Goal: Task Accomplishment & Management: Complete application form

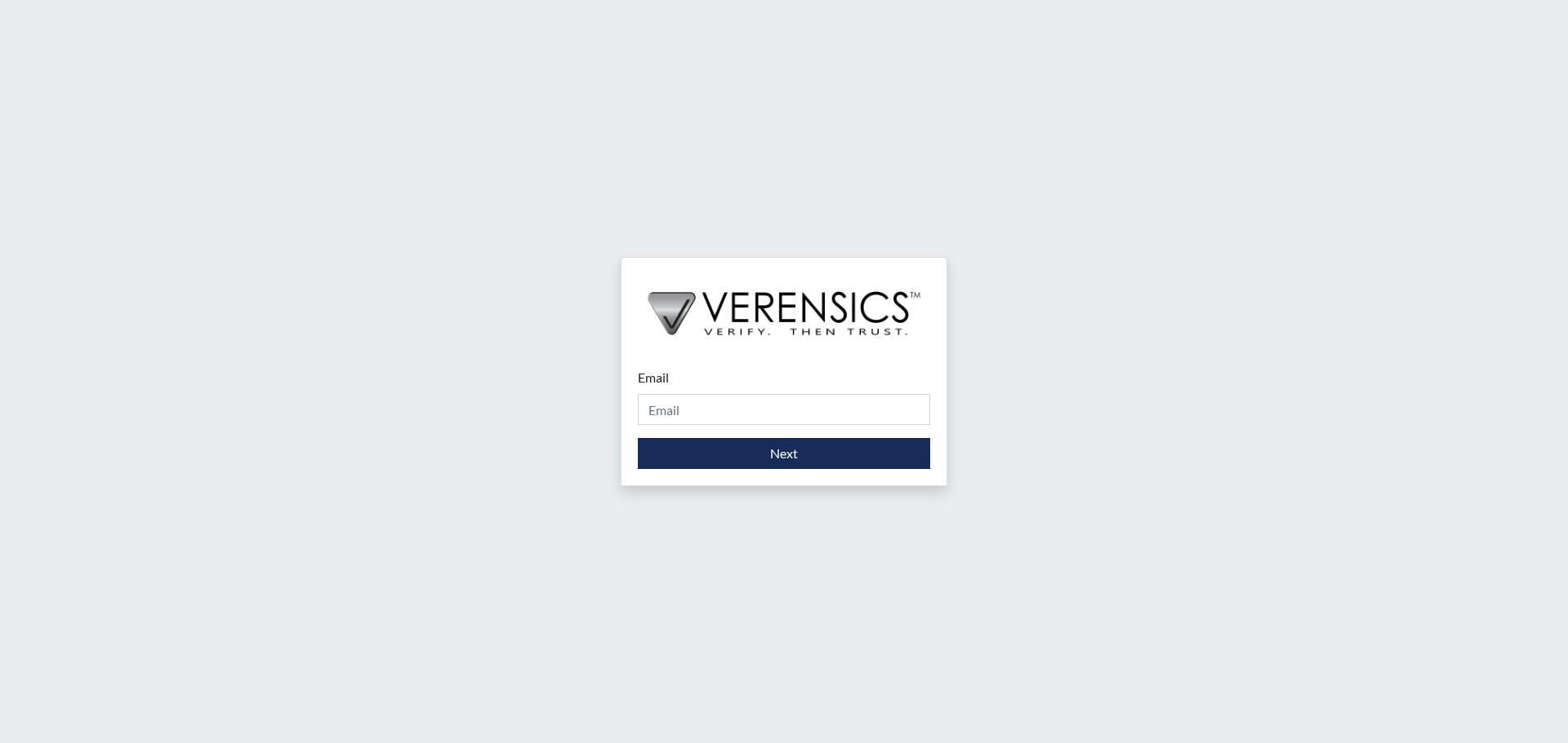
click at [712, 386] on div "Email Please provide your email address." at bounding box center [784, 396] width 293 height 57
click at [709, 418] on input "Email" at bounding box center [784, 410] width 293 height 31
type input "[EMAIL_ADDRESS][DOMAIN_NAME]"
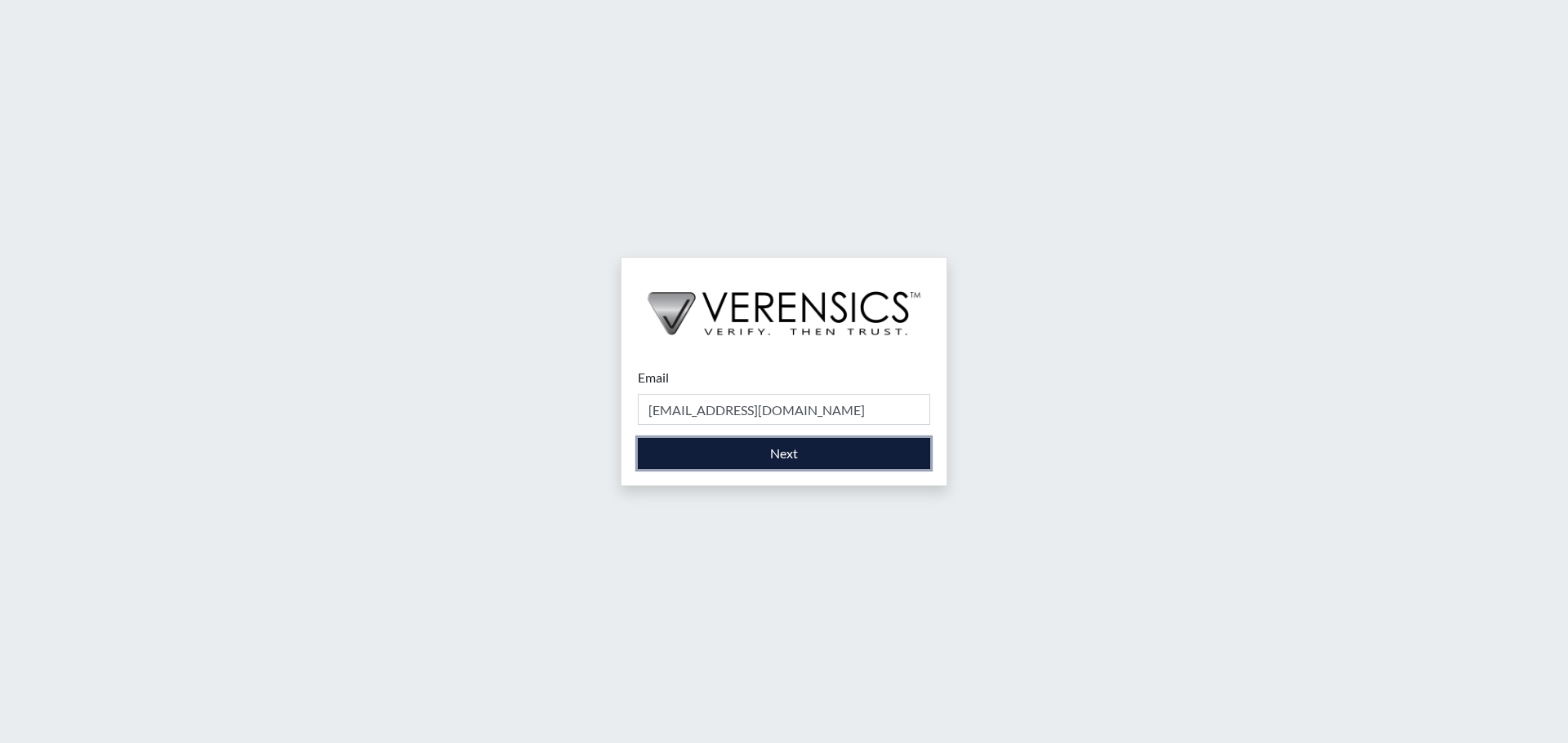
drag, startPoint x: 712, startPoint y: 427, endPoint x: 747, endPoint y: 450, distance: 41.9
click at [747, 450] on button "Next" at bounding box center [784, 453] width 293 height 31
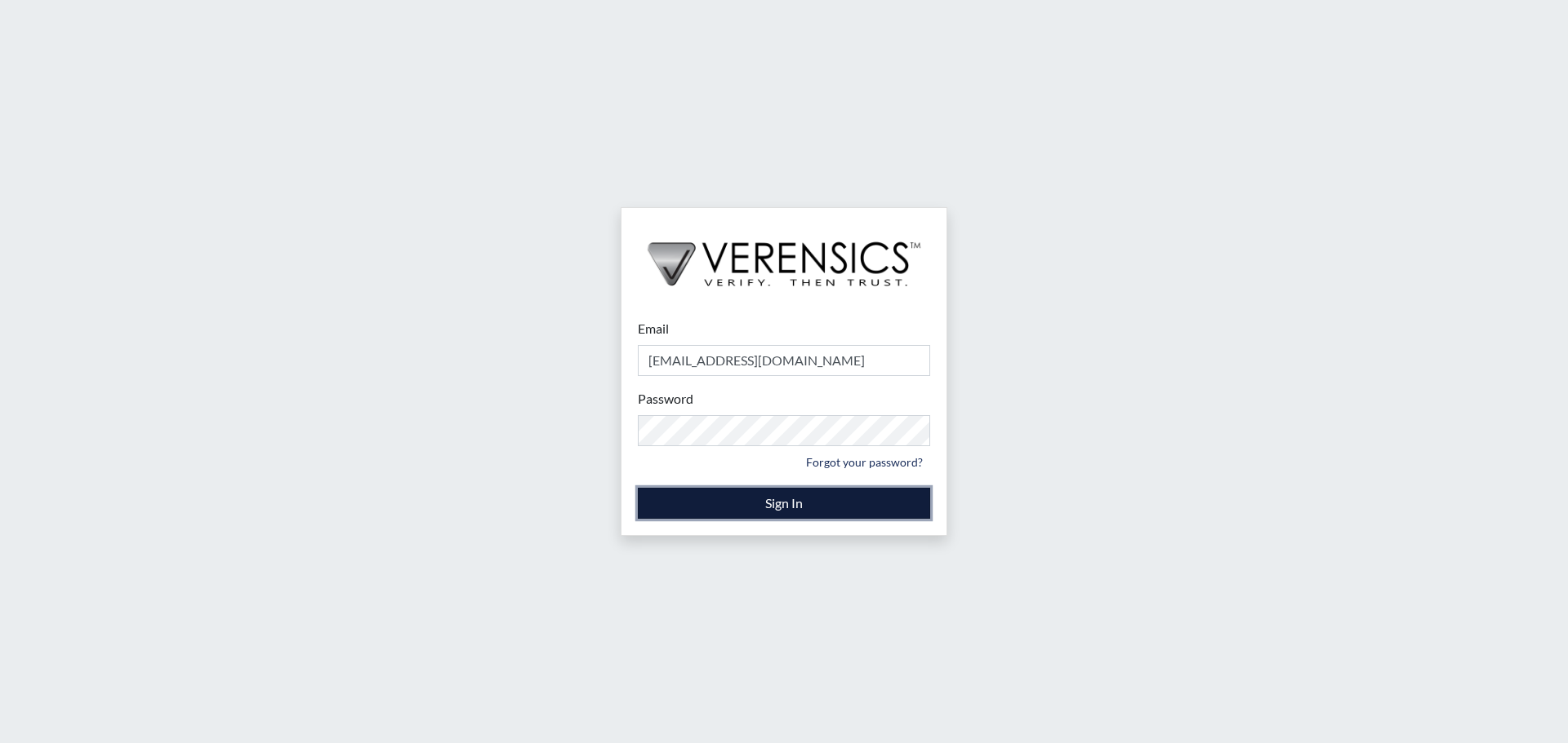
click at [708, 501] on button "Sign In" at bounding box center [784, 503] width 293 height 31
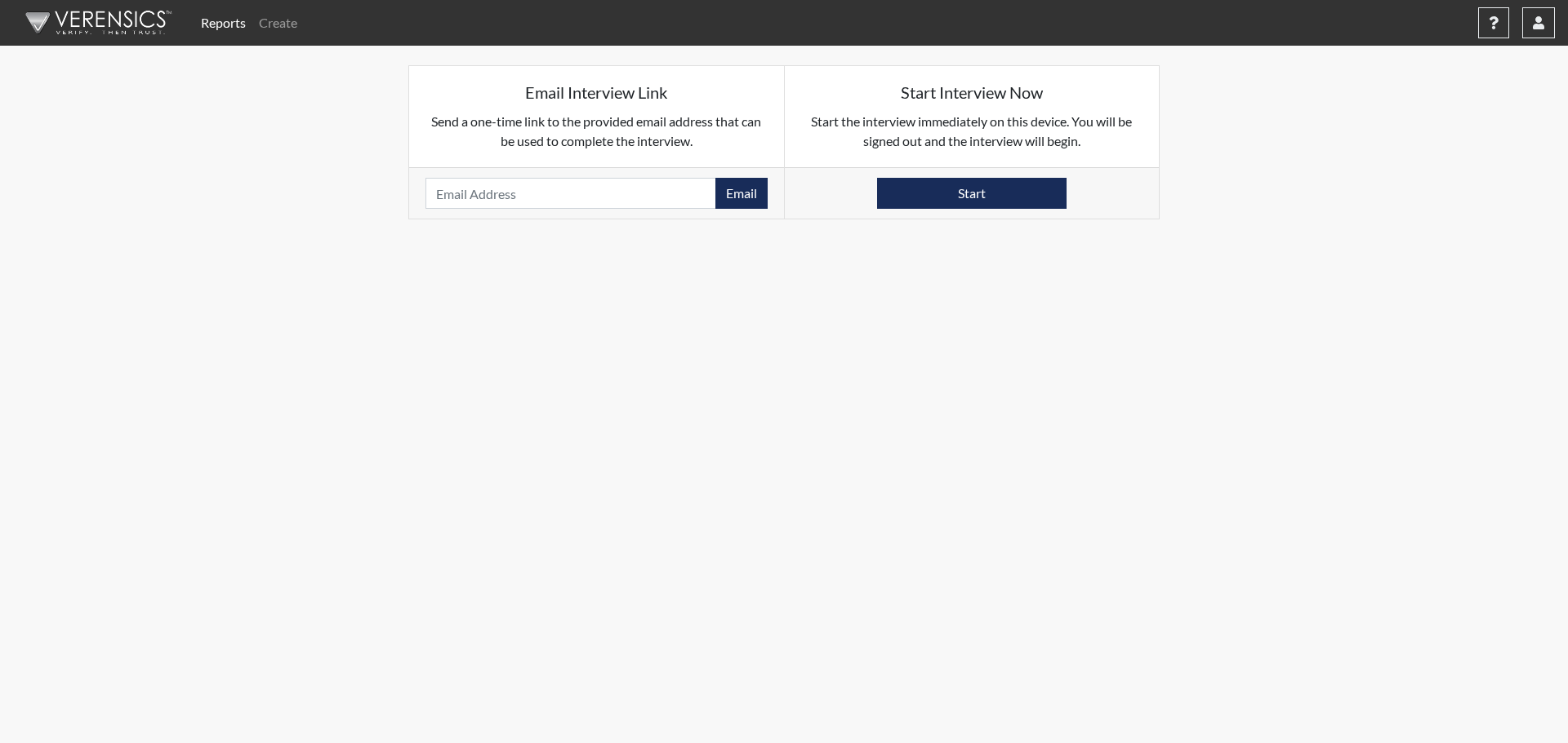
click at [142, 16] on img at bounding box center [95, 23] width 188 height 49
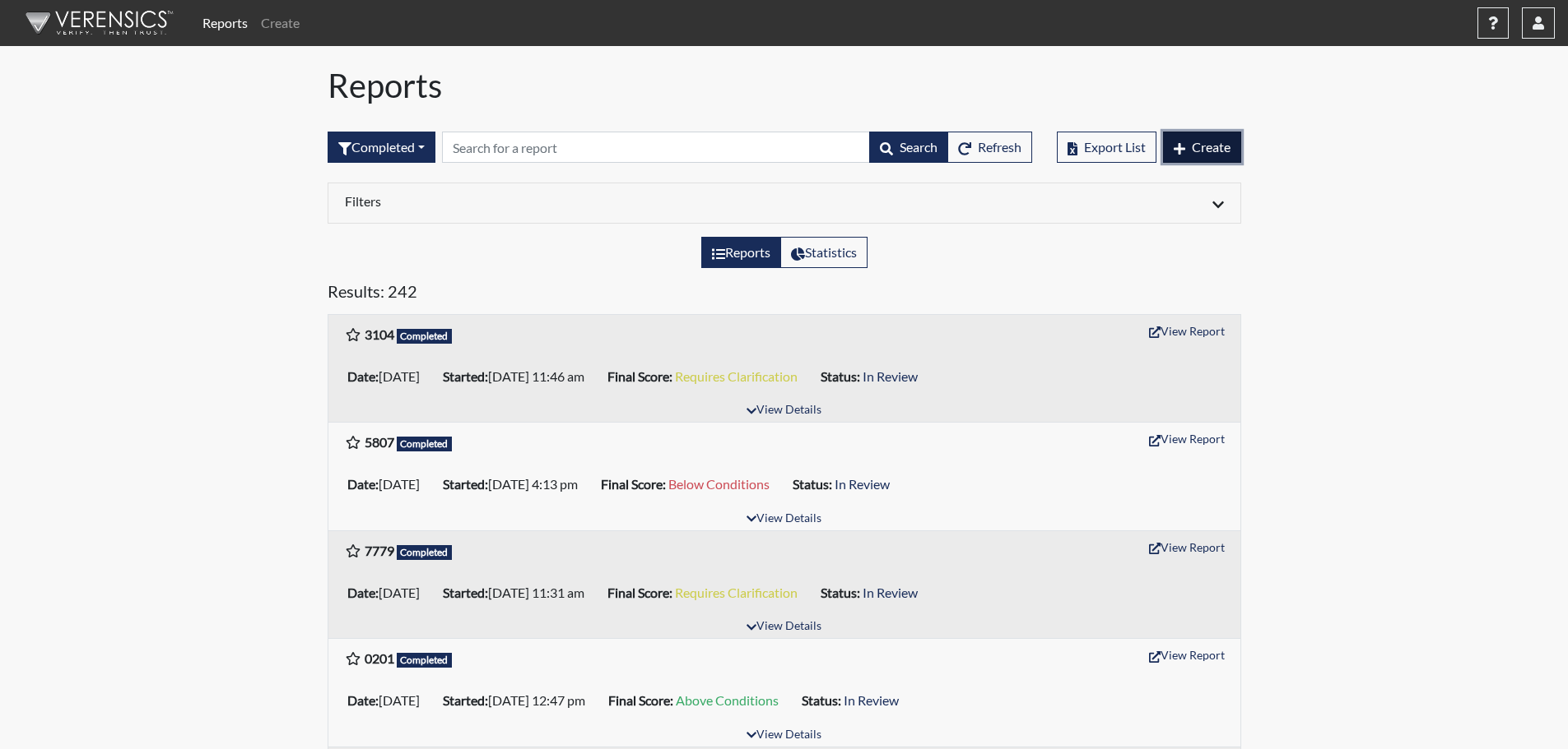
click at [1195, 142] on span "Create" at bounding box center [1211, 147] width 39 height 16
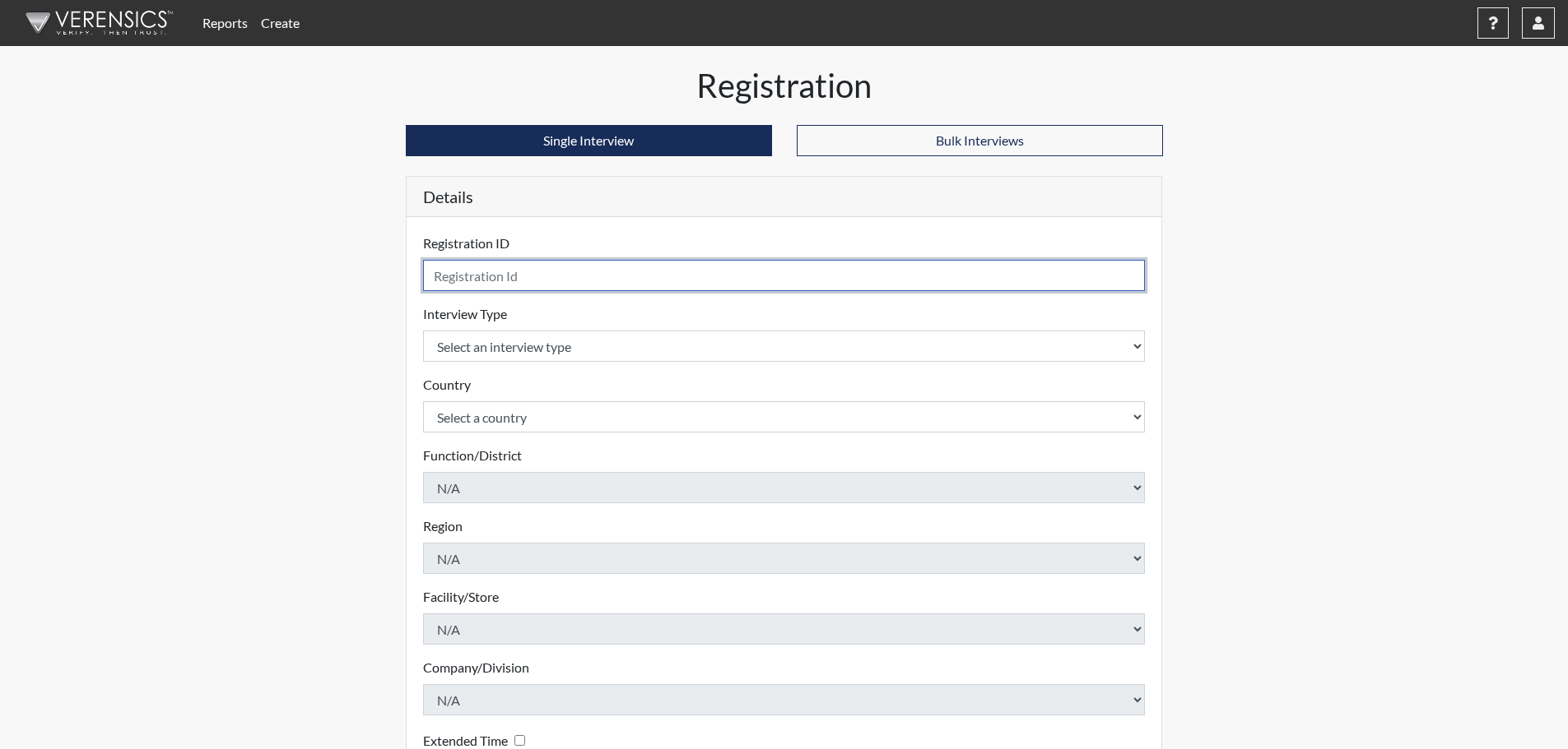
click at [674, 262] on input "text" at bounding box center [784, 276] width 722 height 31
type input "1"
type input "0677"
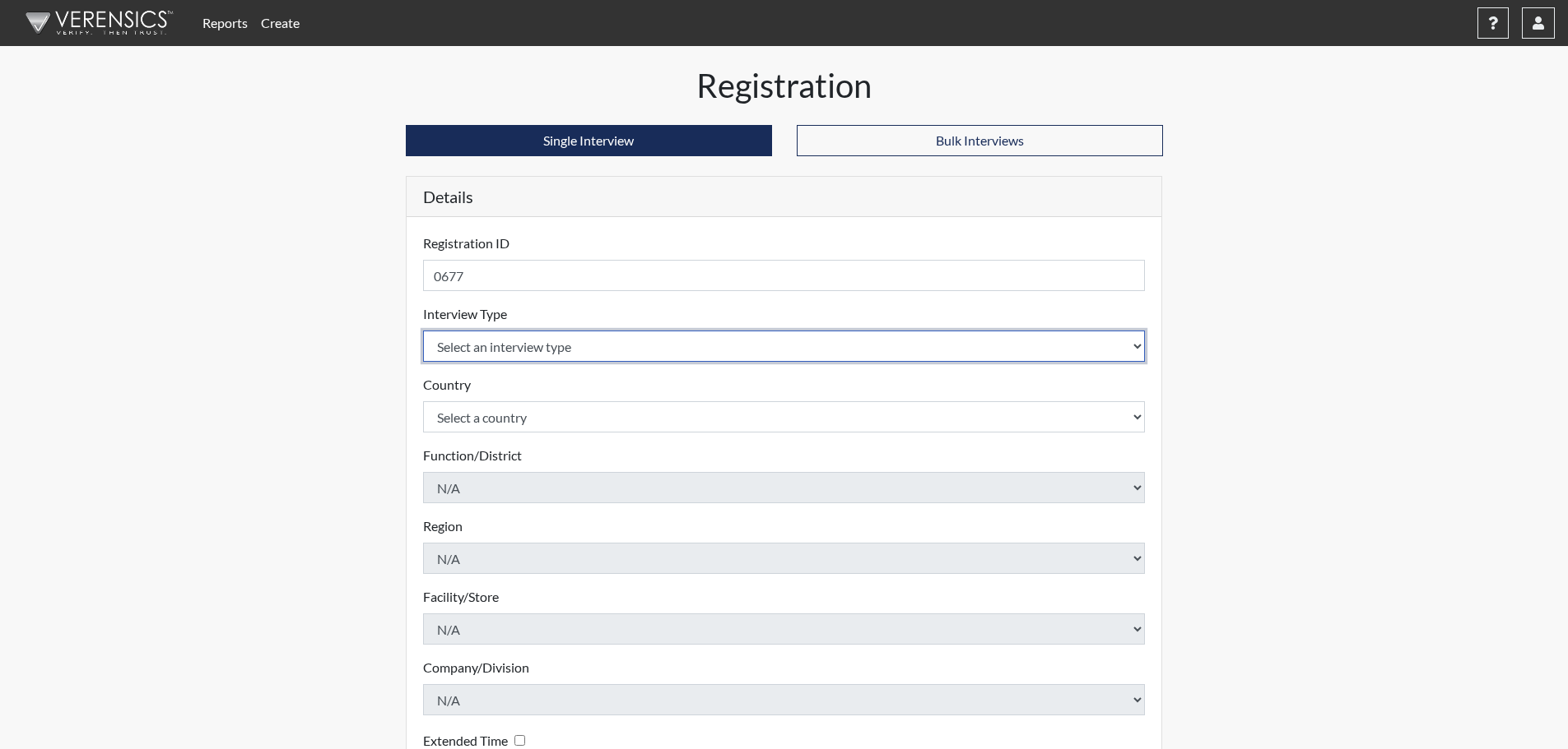
click at [496, 344] on select "Select an interview type Pre-Employment" at bounding box center [784, 345] width 722 height 31
select select "c2470aee-a530-11ea-a930-026c882af335"
click at [423, 330] on select "Select an interview type Pre-Employment" at bounding box center [784, 345] width 722 height 31
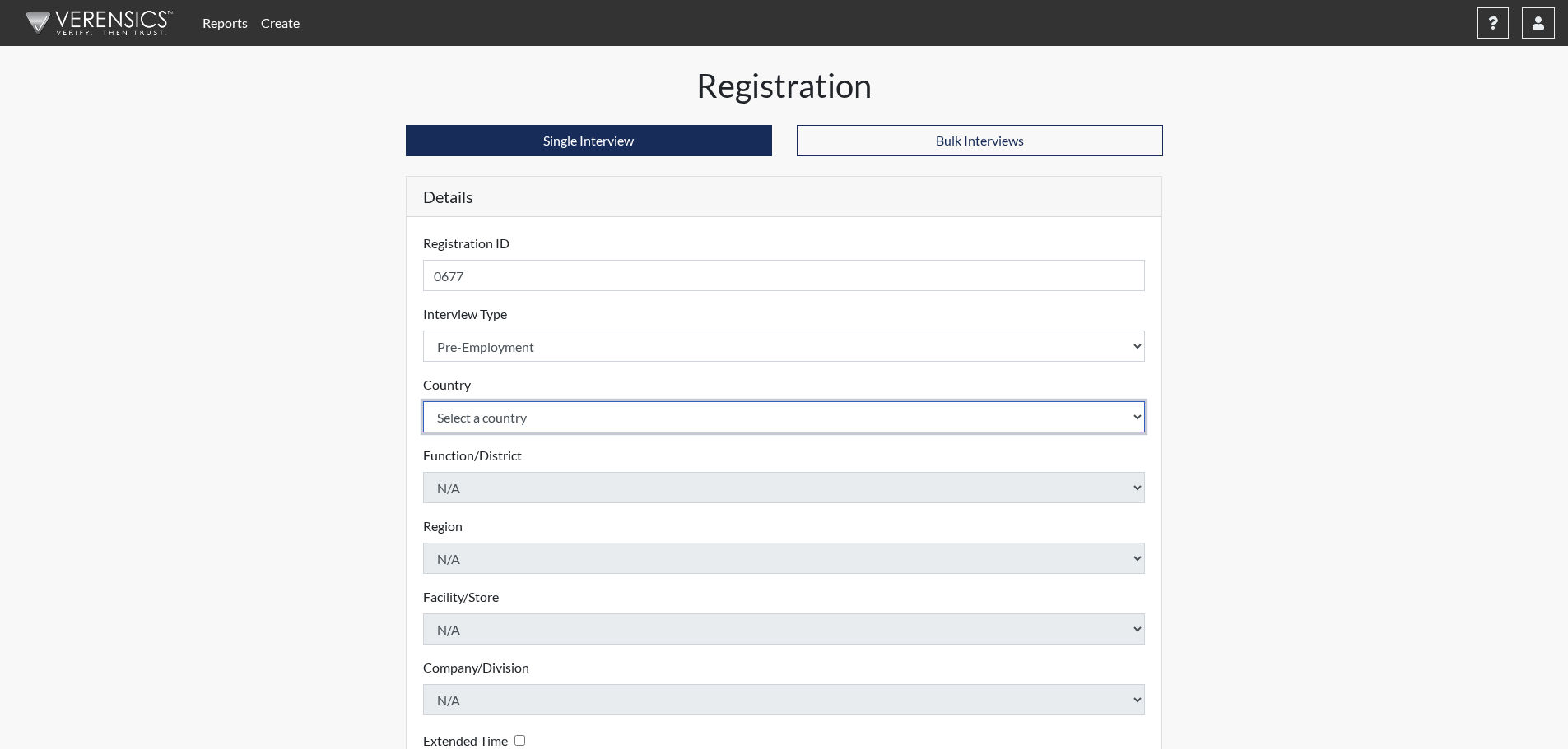
click at [513, 406] on select "Select a country United States Mexico" at bounding box center [784, 416] width 722 height 31
select select "united-states-of-america"
click at [423, 401] on select "Select a country United States Mexico" at bounding box center [784, 416] width 722 height 31
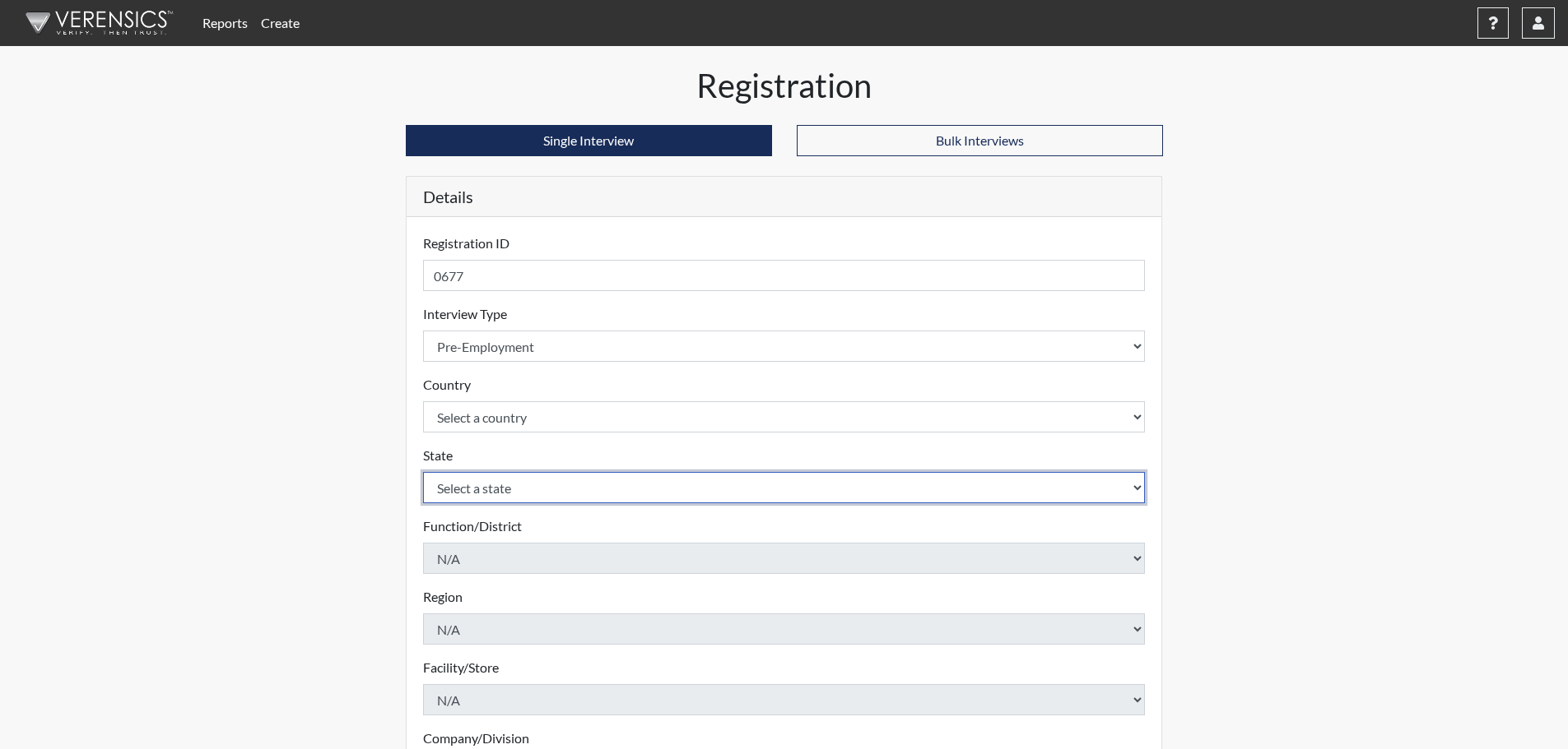
click at [448, 495] on select "Select a state Alabama Alaska Arizona Arkansas California Colorado Connecticut …" at bounding box center [784, 487] width 722 height 31
select select "CT"
click at [423, 472] on select "Select a state Alabama Alaska Arizona Arkansas California Colorado Connecticut …" at bounding box center [784, 487] width 722 height 31
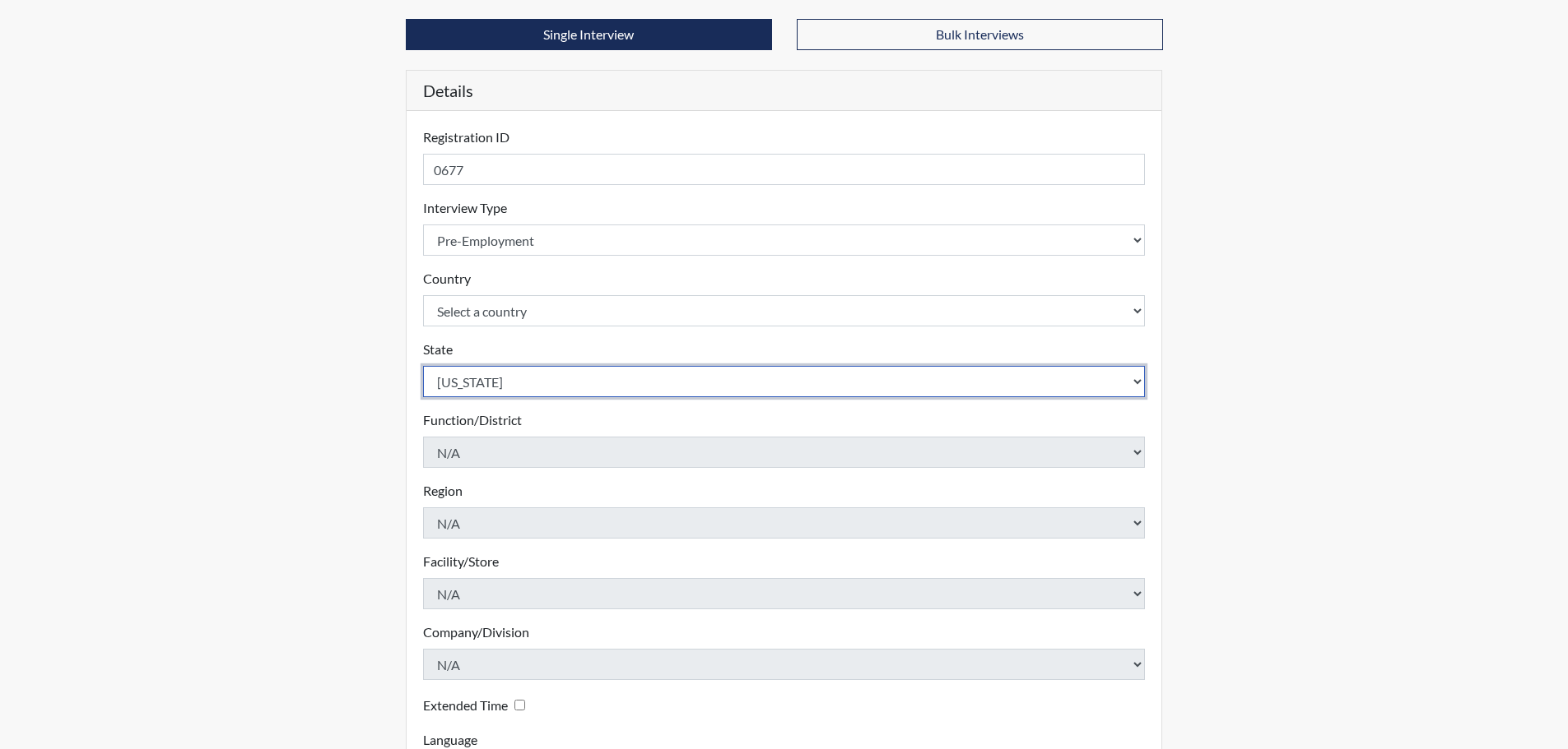
scroll to position [247, 0]
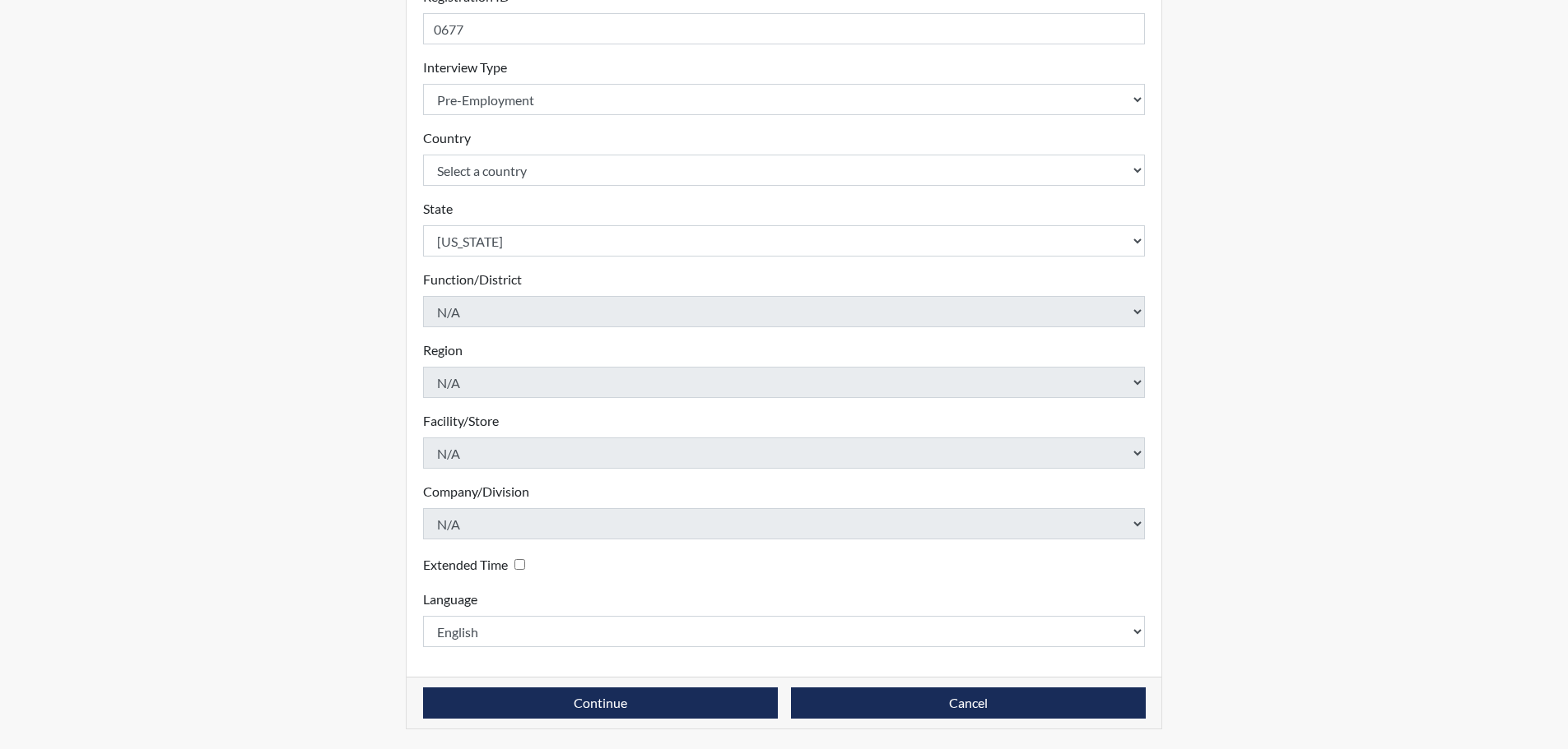
click at [497, 684] on div "Continue Cancel" at bounding box center [784, 704] width 755 height 52
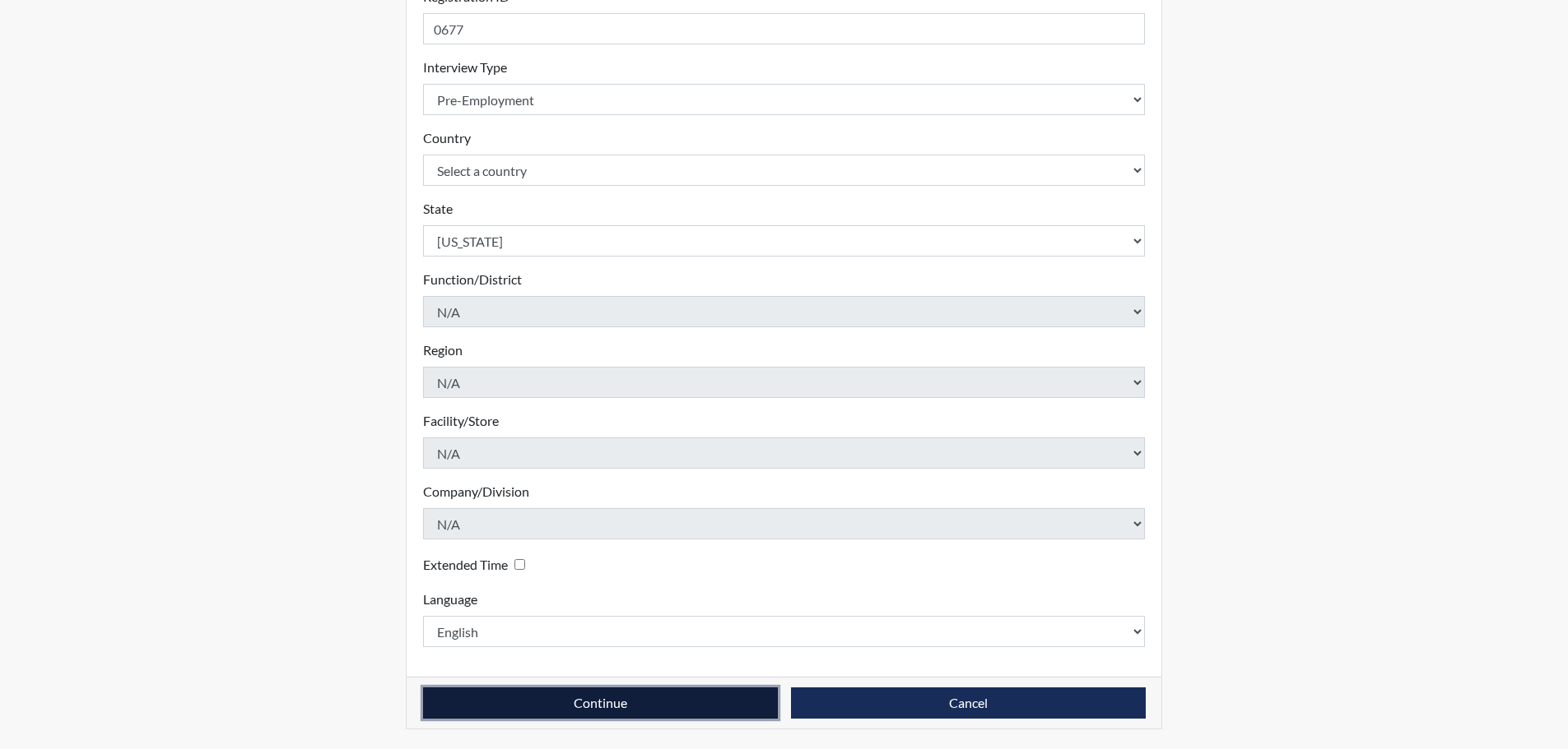
click at [497, 696] on button "Continue" at bounding box center [600, 703] width 355 height 31
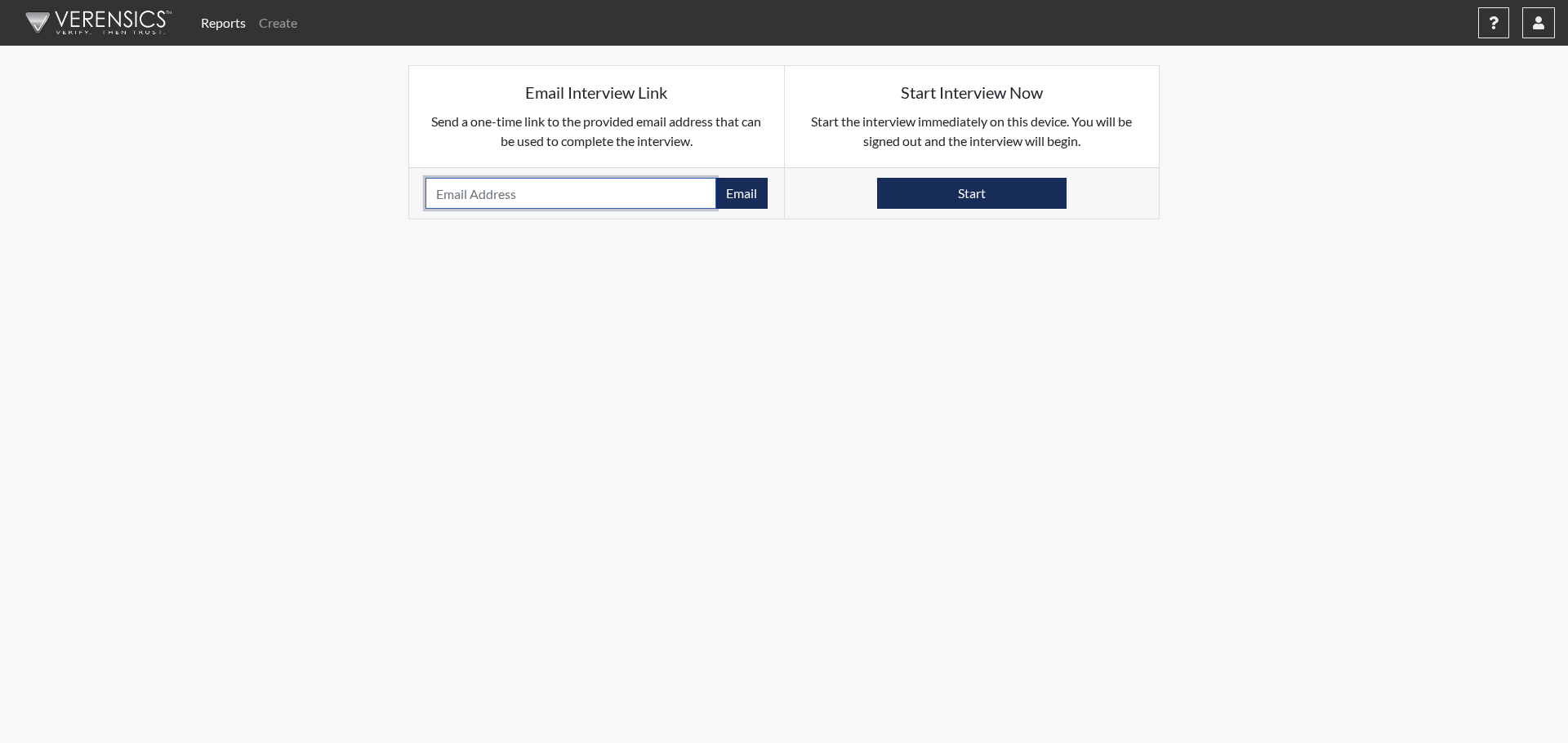
click at [474, 208] on input "email" at bounding box center [571, 193] width 291 height 31
click at [544, 179] on input "email" at bounding box center [571, 193] width 291 height 31
paste input "darenbrotherson7@gmail.com"
type input "darenbrotherson7@gmail.com"
click at [738, 187] on button "Email" at bounding box center [741, 193] width 52 height 31
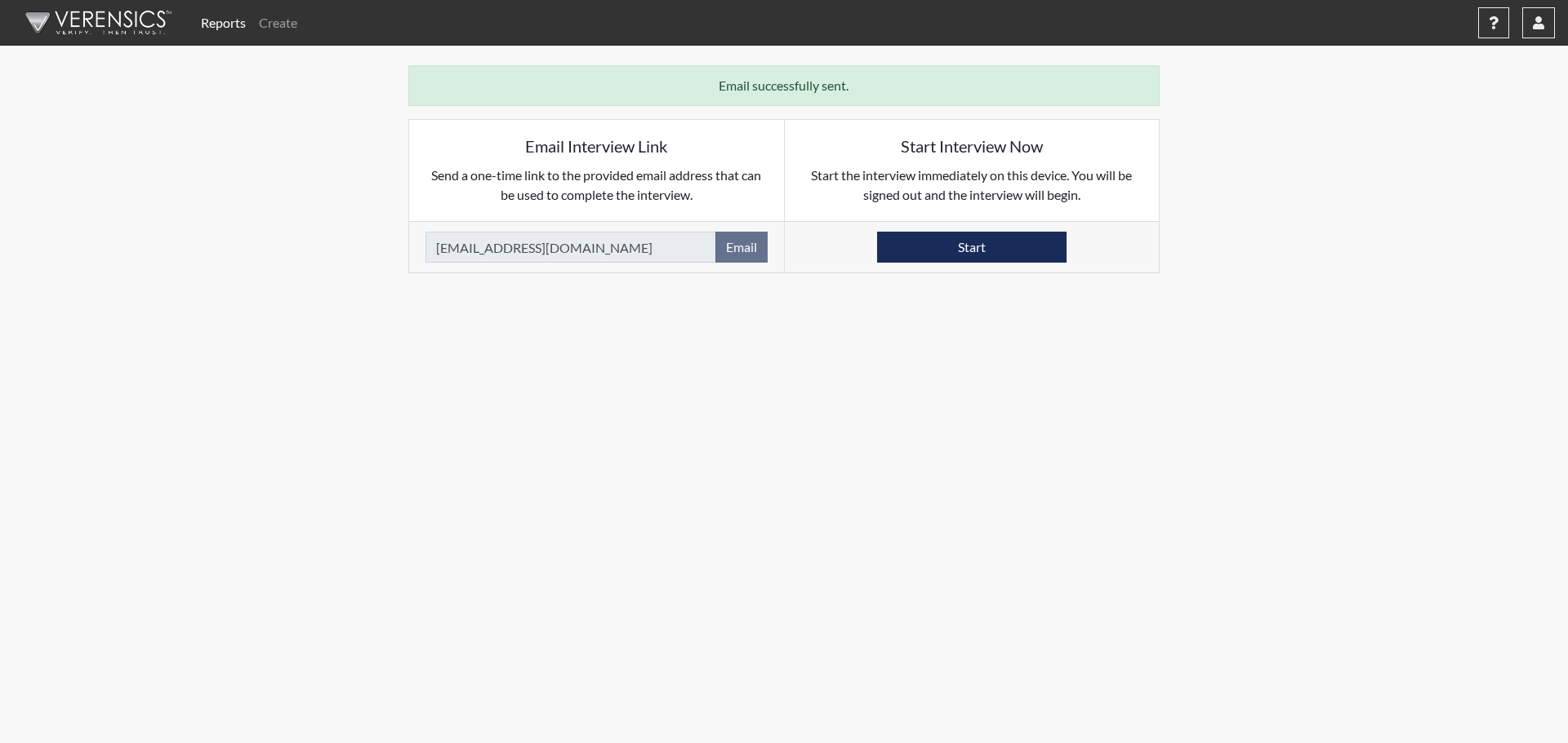
click at [56, 24] on img at bounding box center [95, 23] width 188 height 49
